Goal: Check status: Check status

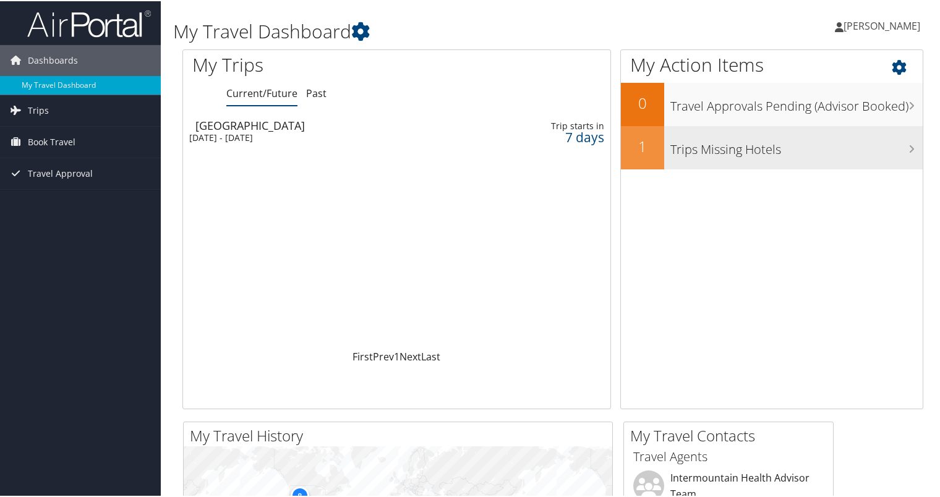
click at [725, 152] on h3 "Trips Missing Hotels" at bounding box center [797, 146] width 252 height 24
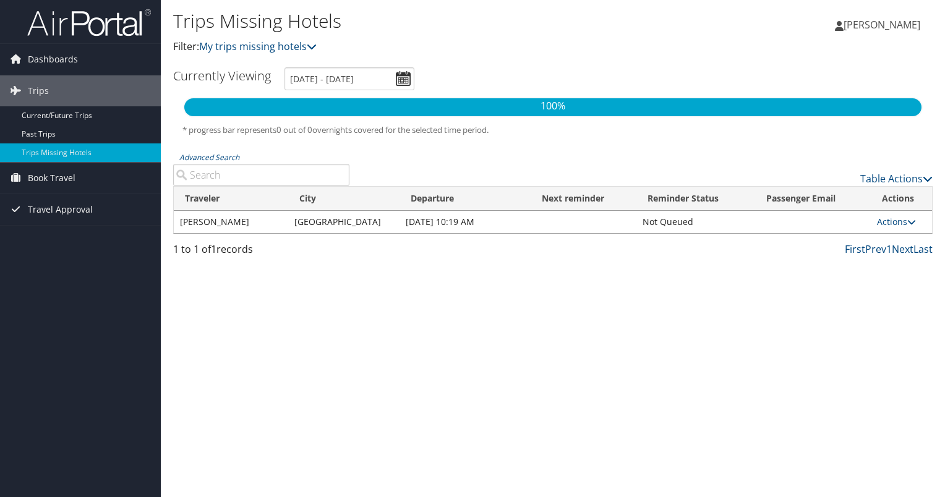
click at [401, 222] on td "Oct 20, 2025 10:19 AM" at bounding box center [465, 222] width 131 height 22
click at [902, 220] on link "Actions" at bounding box center [896, 222] width 39 height 12
click at [876, 257] on link "View Itinerary" at bounding box center [866, 261] width 85 height 21
click at [81, 114] on link "Current/Future Trips" at bounding box center [80, 115] width 161 height 19
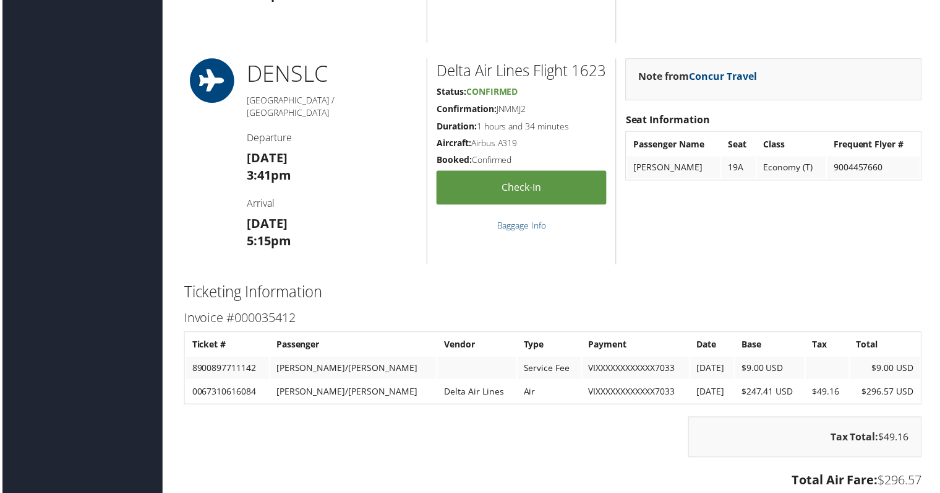
scroll to position [708, 0]
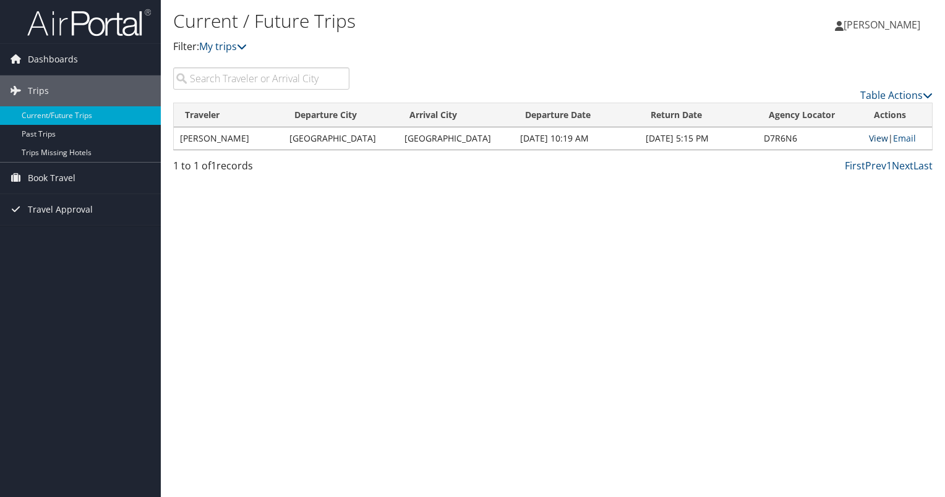
click at [874, 136] on link "View" at bounding box center [878, 138] width 19 height 12
